Goal: Information Seeking & Learning: Check status

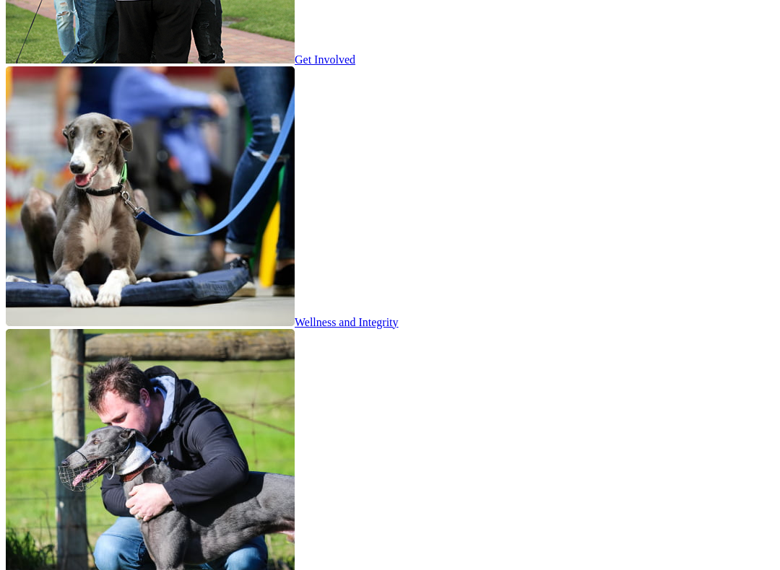
scroll to position [2567, 0]
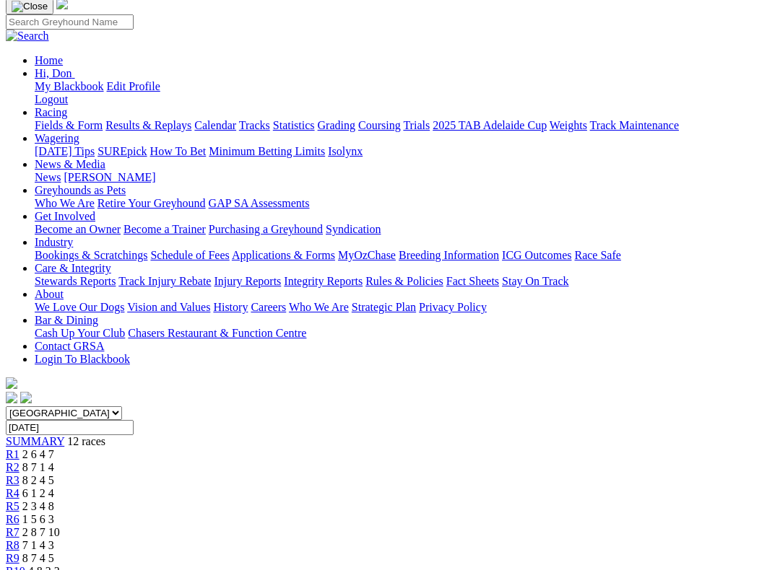
scroll to position [186, 0]
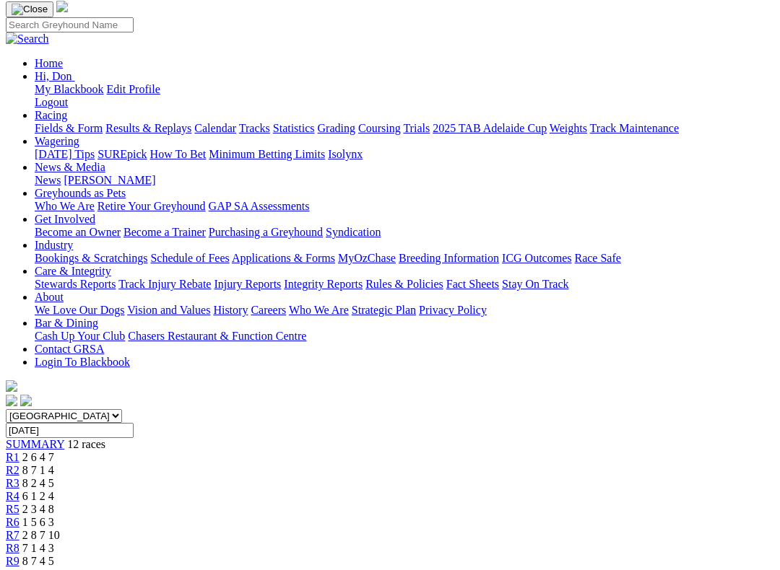
click at [19, 489] on span "R9" at bounding box center [13, 561] width 14 height 12
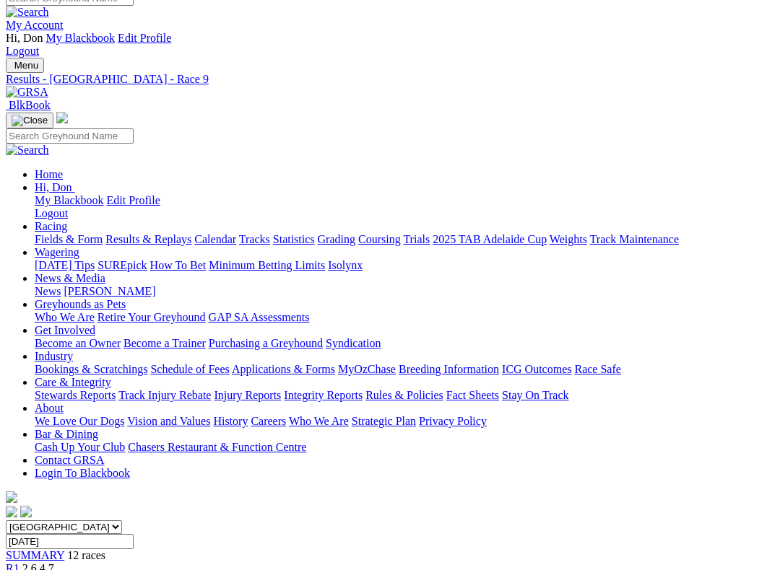
scroll to position [77, 0]
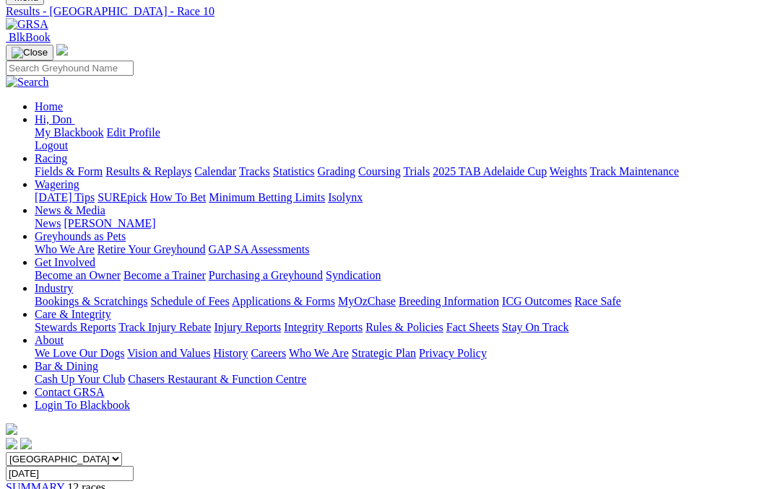
scroll to position [142, 0]
